Goal: Book appointment/travel/reservation

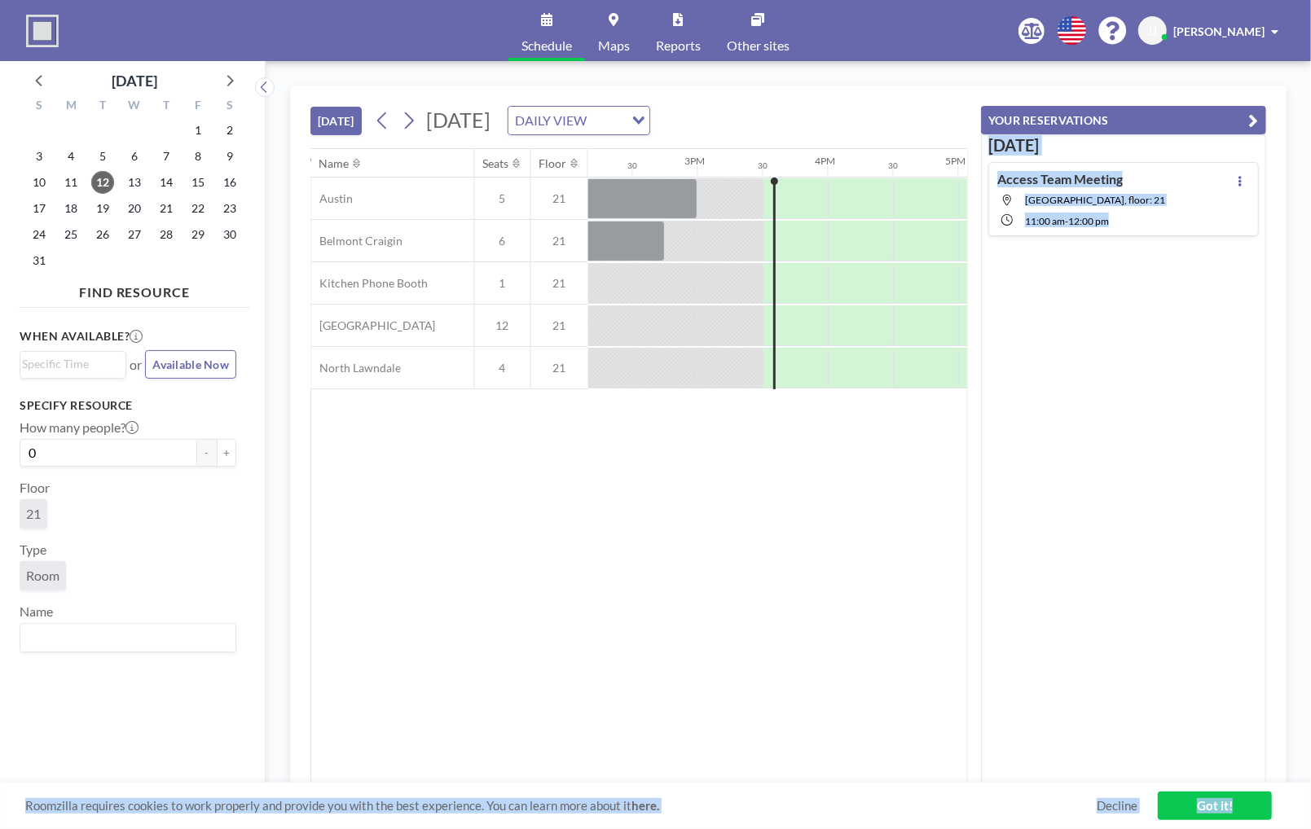
scroll to position [0, 1955]
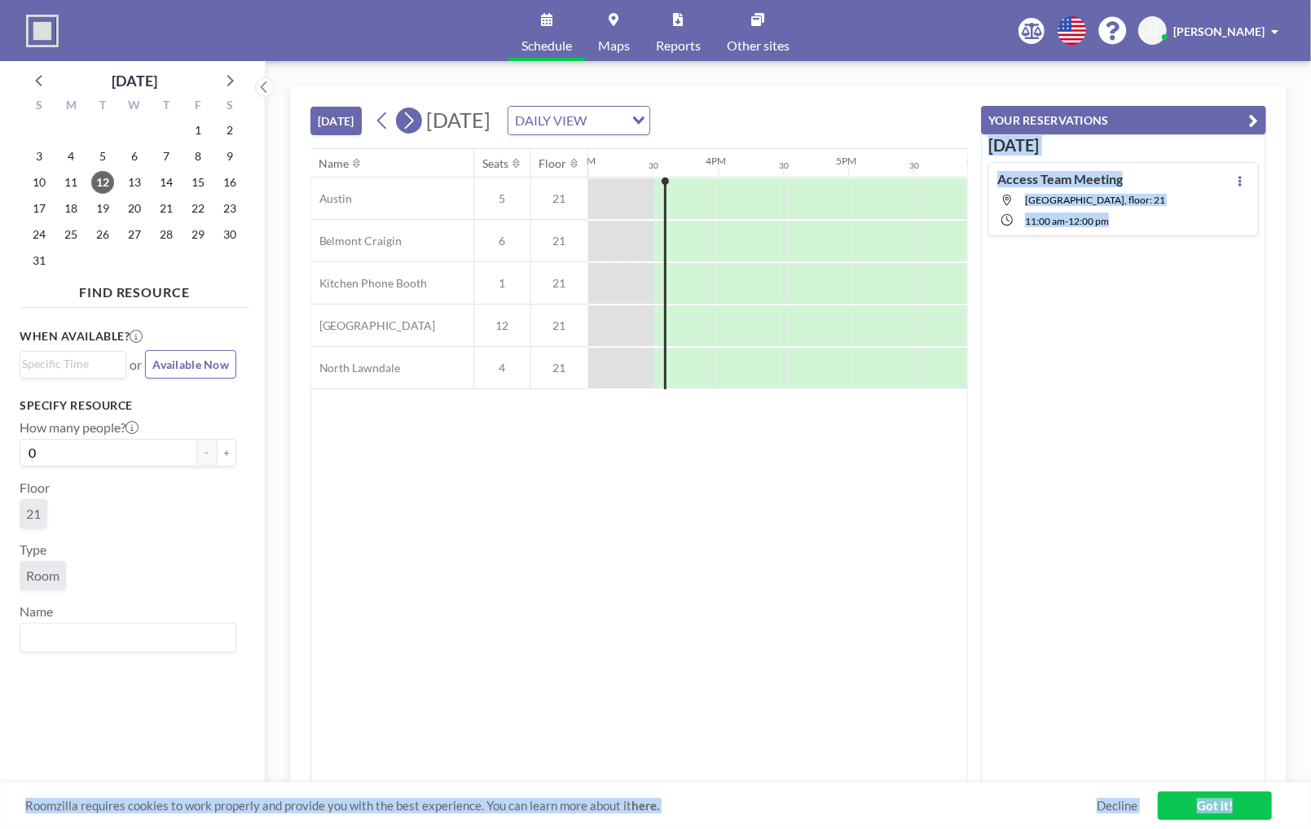
click at [411, 119] on icon at bounding box center [408, 120] width 15 height 24
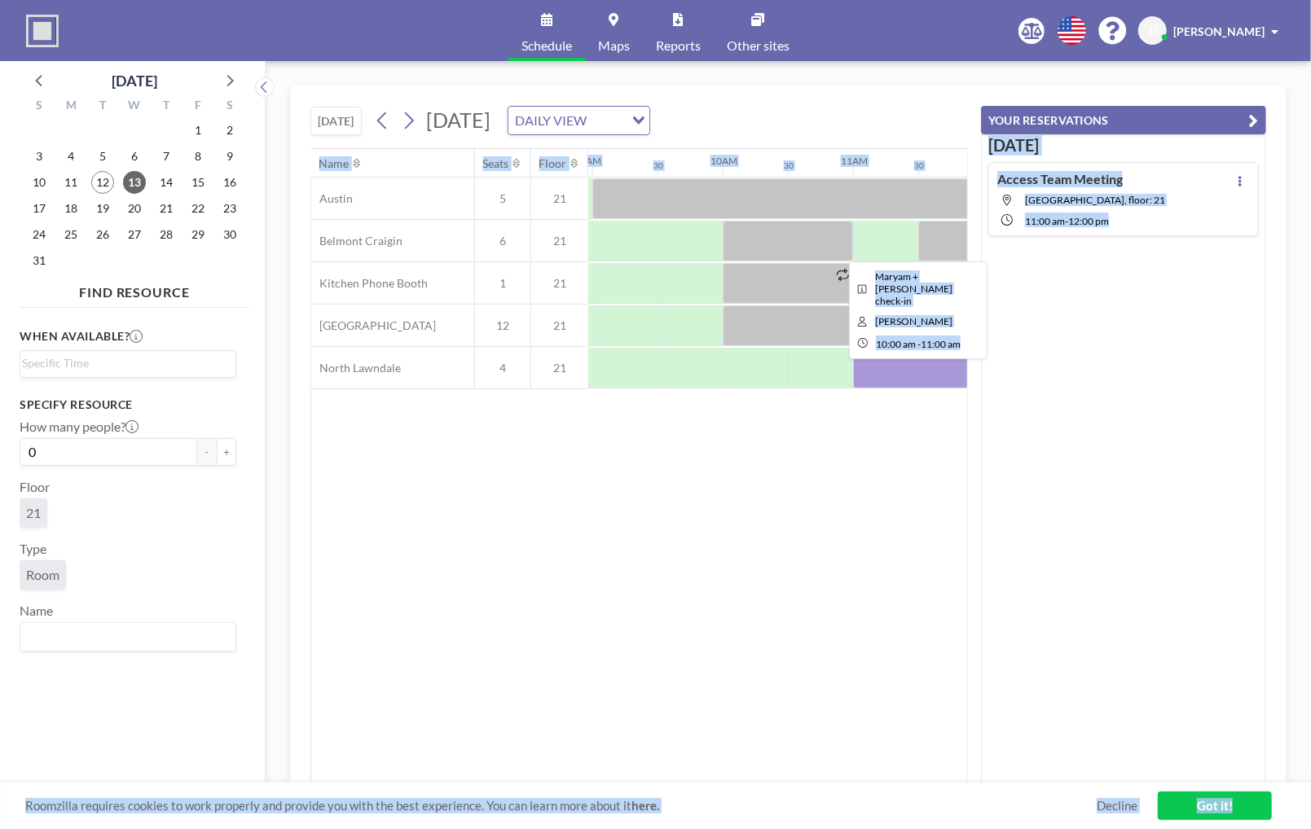
scroll to position [0, 1193]
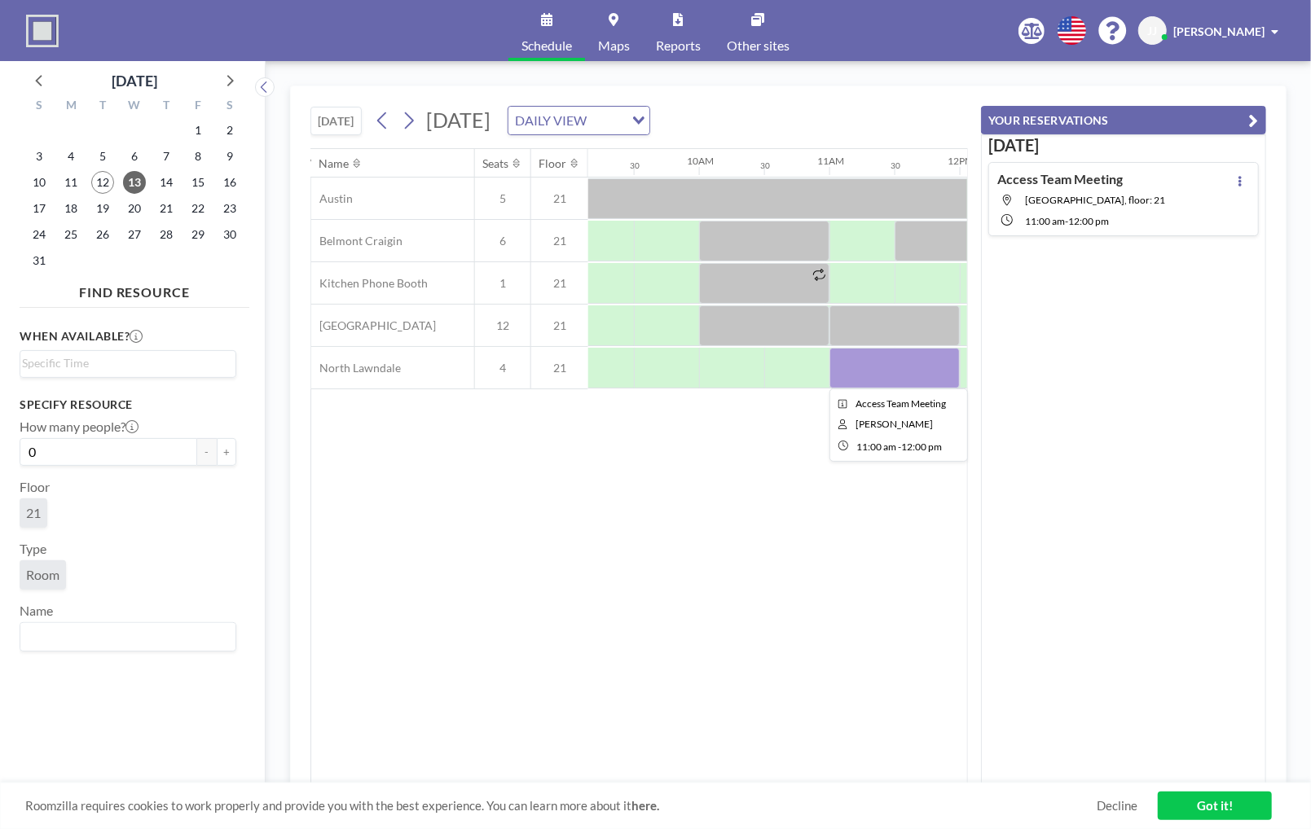
click at [868, 365] on div at bounding box center [894, 368] width 130 height 41
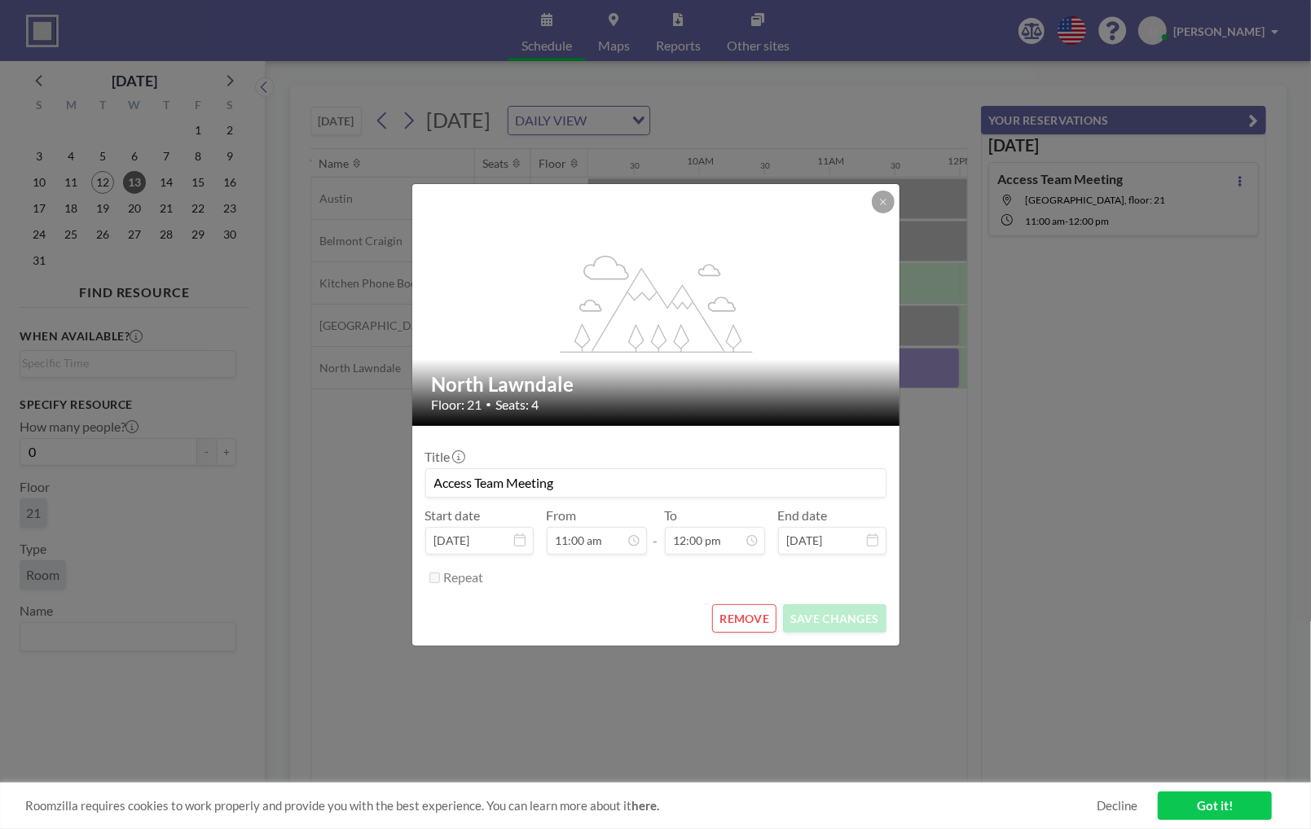
click at [755, 622] on button "REMOVE" at bounding box center [744, 618] width 64 height 29
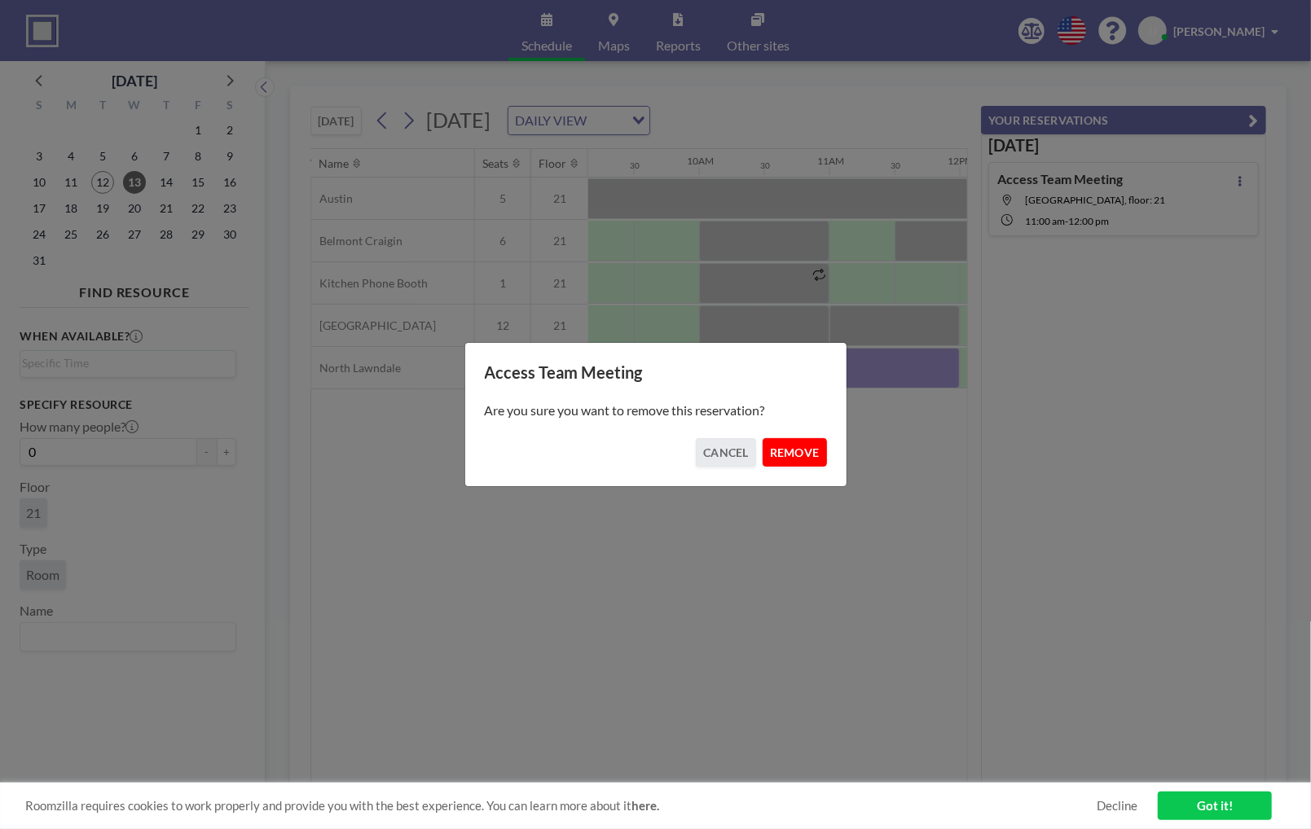
click at [780, 445] on button "REMOVE" at bounding box center [794, 452] width 64 height 29
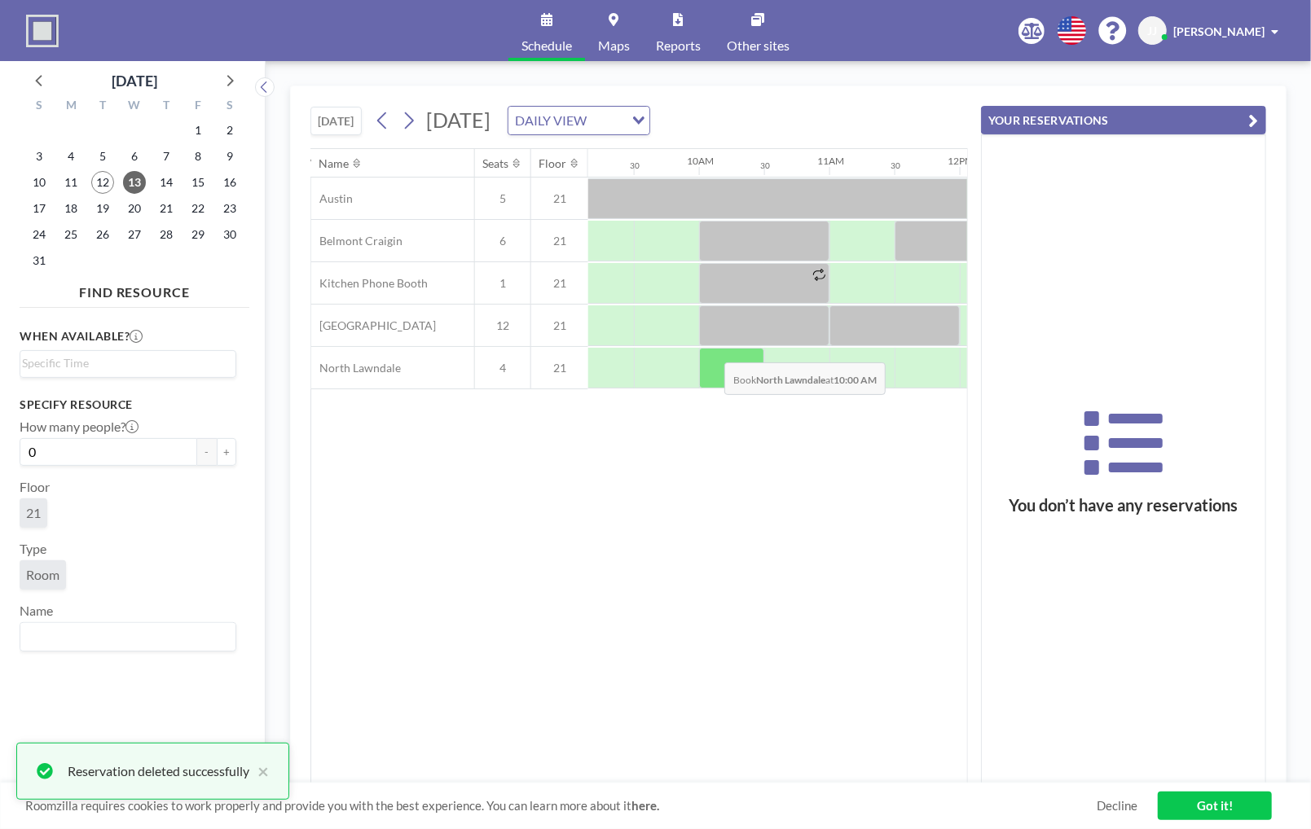
click at [712, 349] on div at bounding box center [731, 368] width 65 height 41
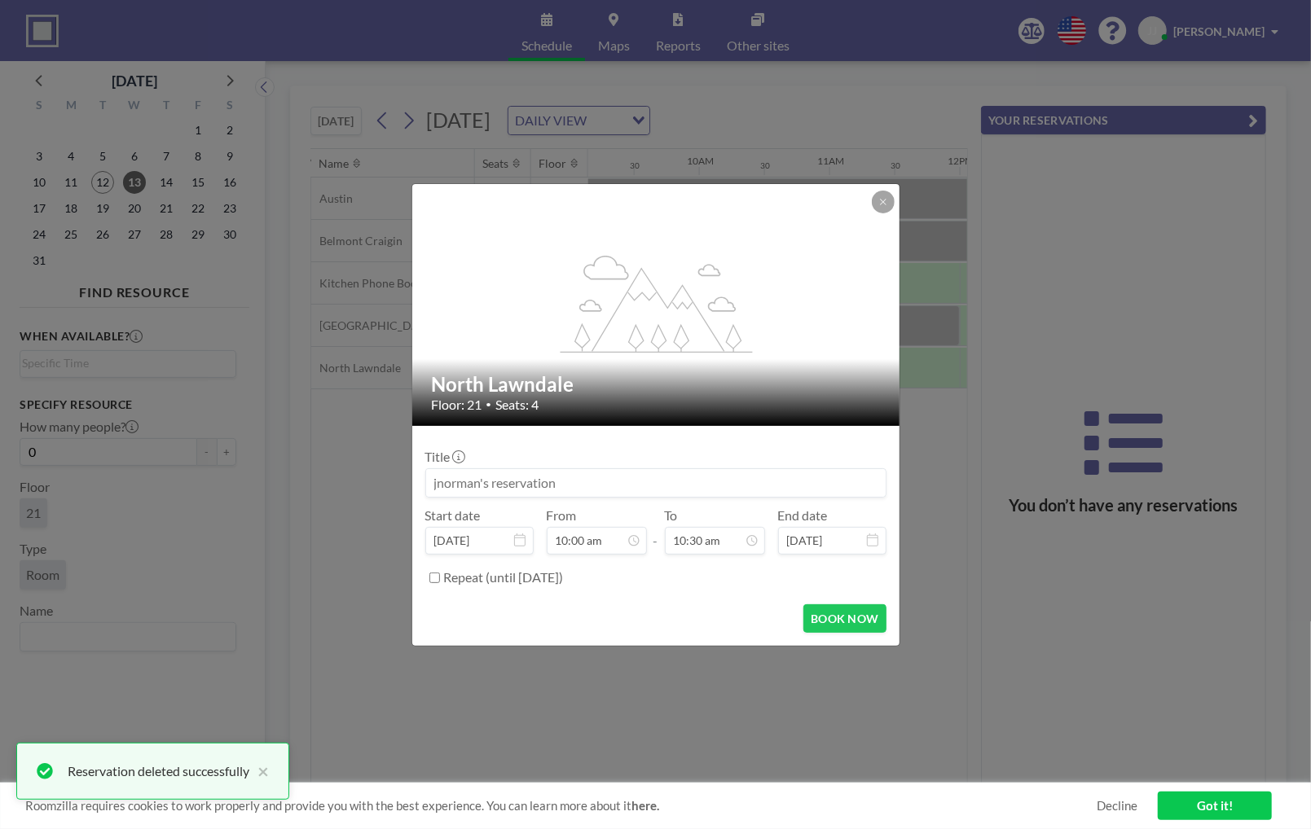
click at [575, 489] on input at bounding box center [655, 483] width 459 height 28
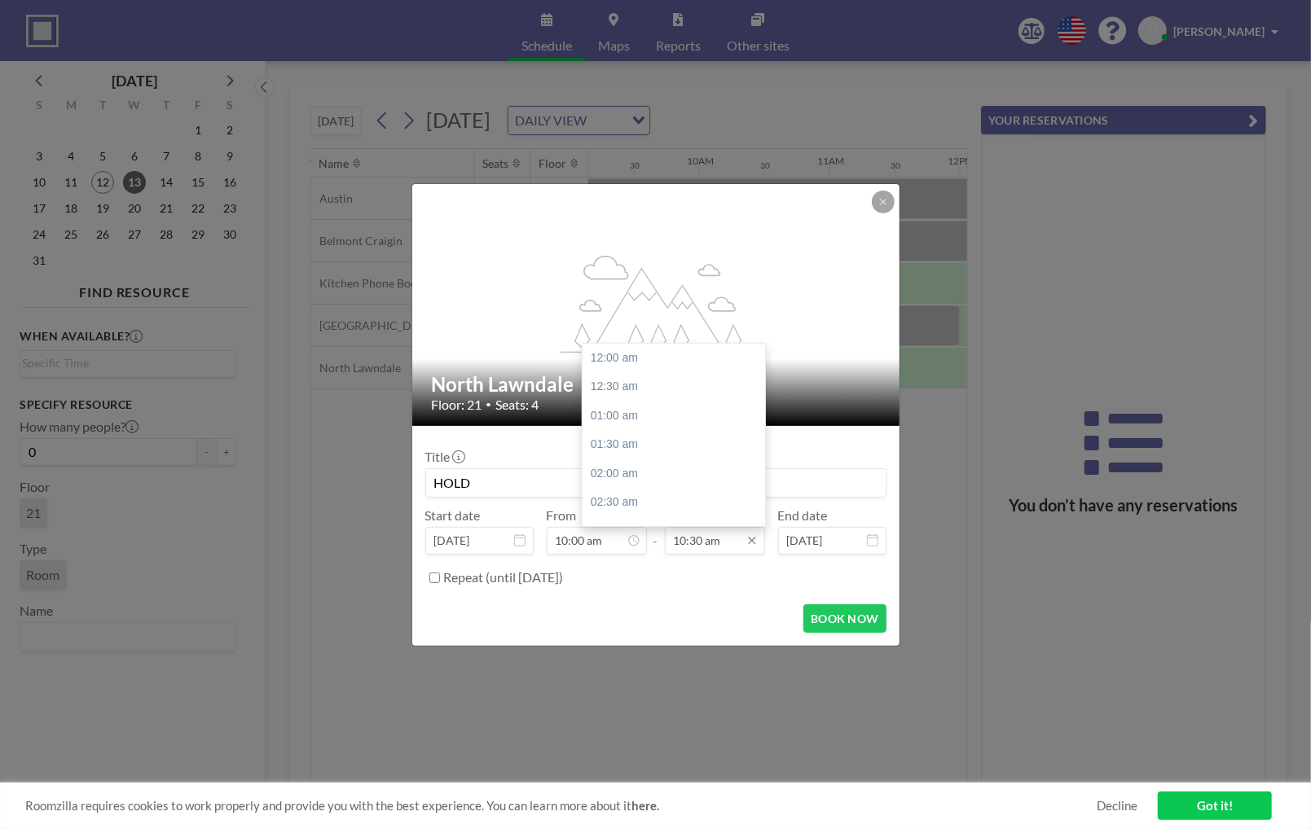
scroll to position [609, 0]
type input "HOLD"
click at [700, 543] on input "10:30 am" at bounding box center [715, 541] width 100 height 28
click at [627, 399] on div "11:00 am" at bounding box center [677, 387] width 191 height 29
type input "11:00 am"
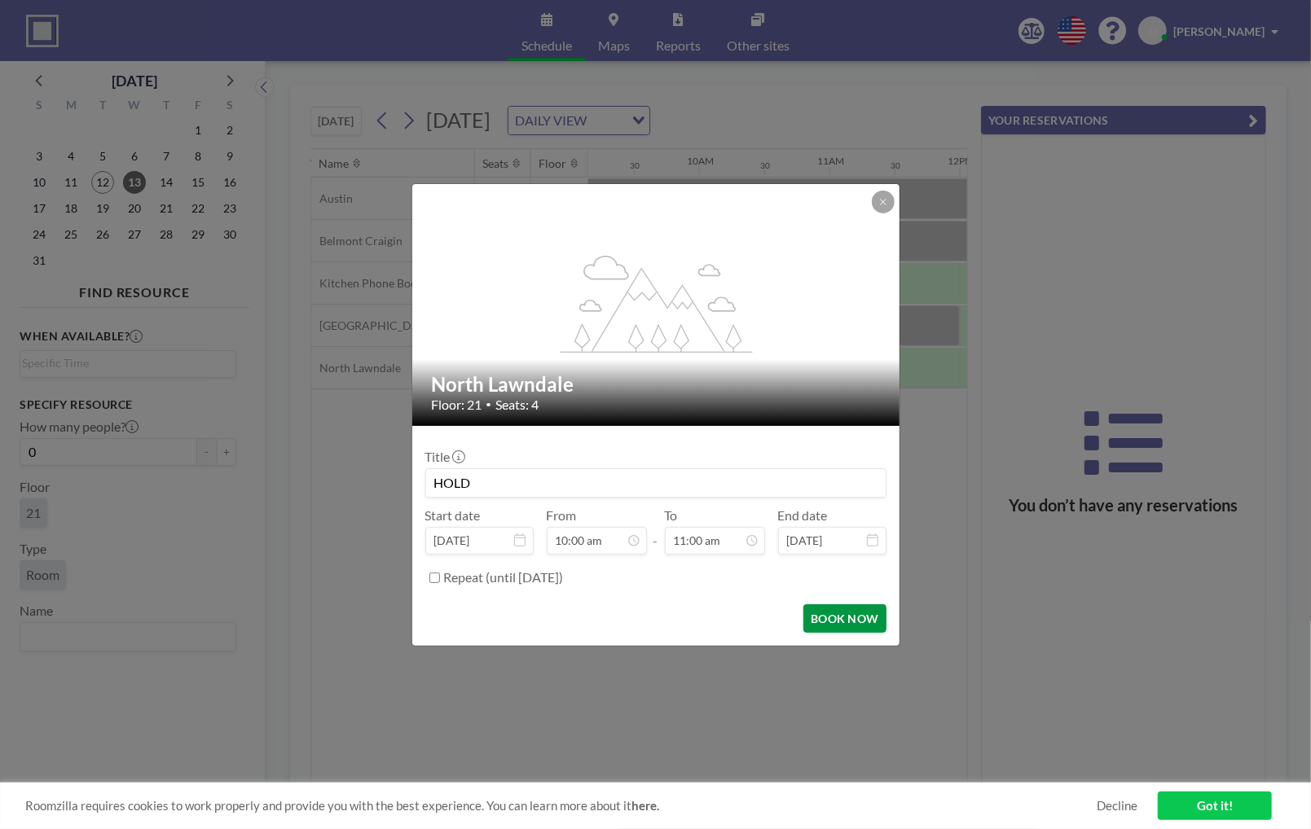
scroll to position [0, 0]
click at [839, 621] on button "BOOK NOW" at bounding box center [844, 618] width 82 height 29
